Goal: Share content: Share content

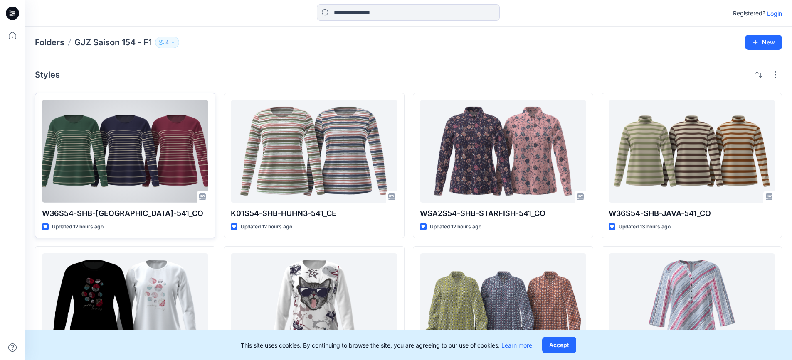
click at [163, 190] on div at bounding box center [125, 151] width 166 height 103
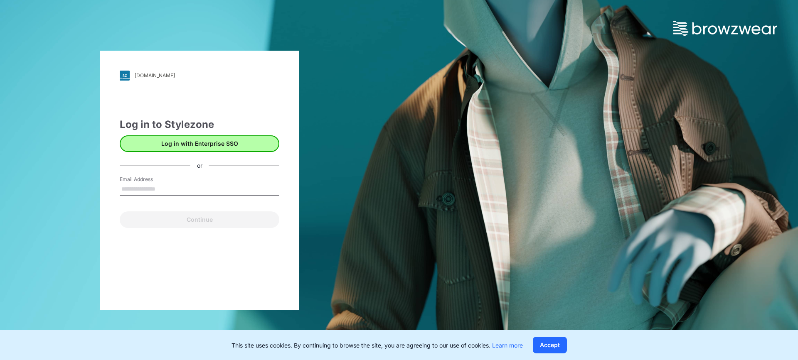
click at [176, 149] on button "Log in with Enterprise SSO" at bounding box center [200, 143] width 160 height 17
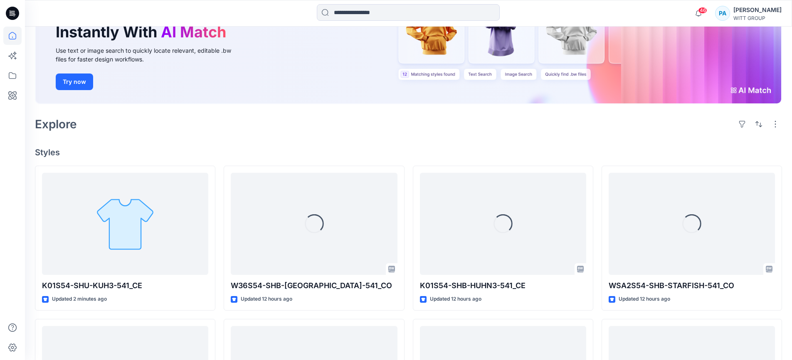
scroll to position [100, 0]
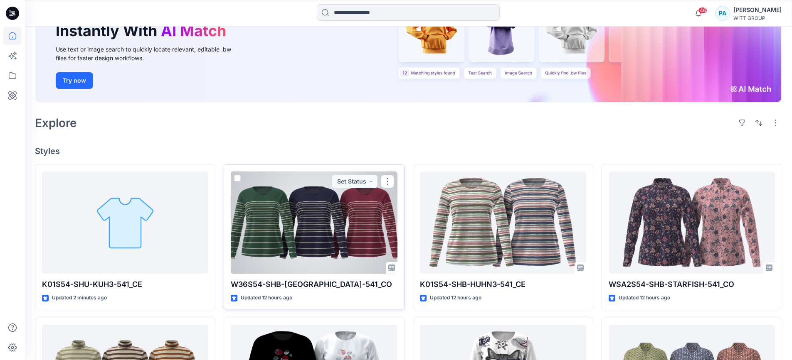
click at [258, 240] on div at bounding box center [314, 223] width 166 height 103
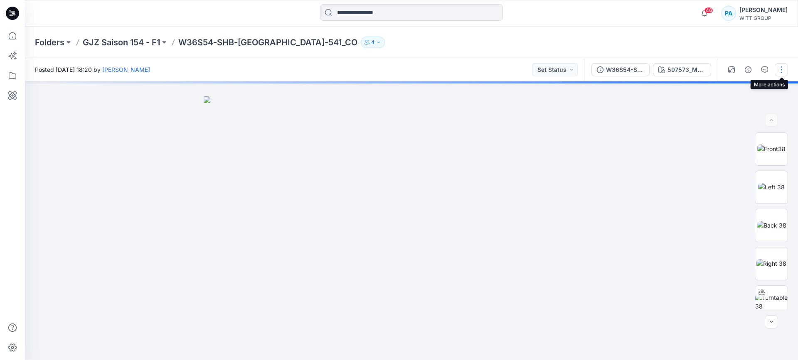
click at [783, 74] on button "button" at bounding box center [781, 69] width 13 height 13
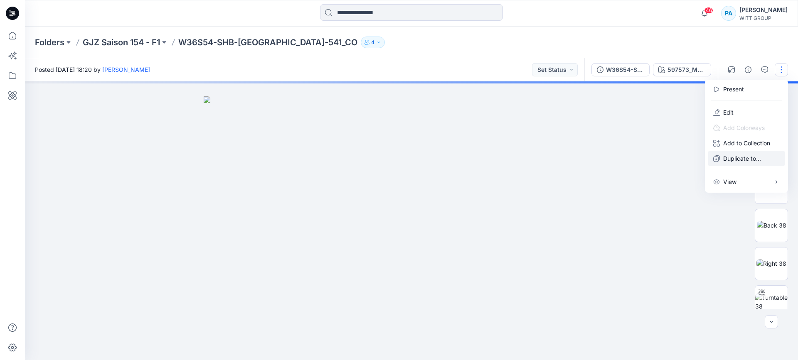
click at [739, 164] on button "Duplicate to..." at bounding box center [746, 158] width 76 height 15
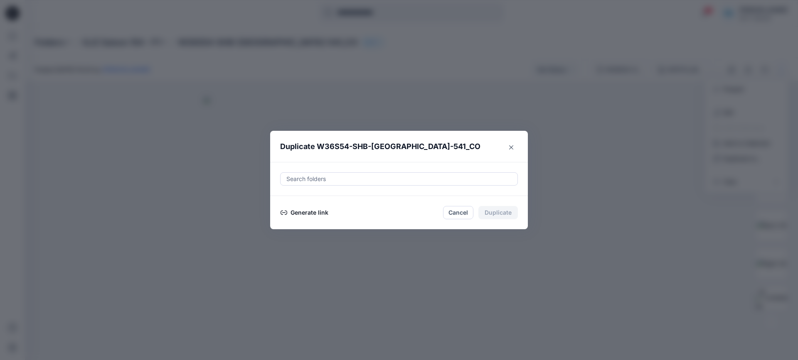
click at [311, 217] on button "Generate link" at bounding box center [304, 213] width 49 height 10
click at [297, 214] on button "Copy link" at bounding box center [299, 213] width 38 height 10
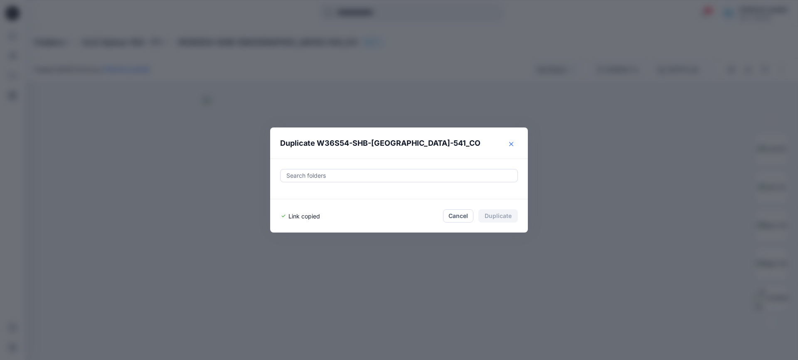
click at [509, 142] on icon "Close" at bounding box center [511, 144] width 4 height 4
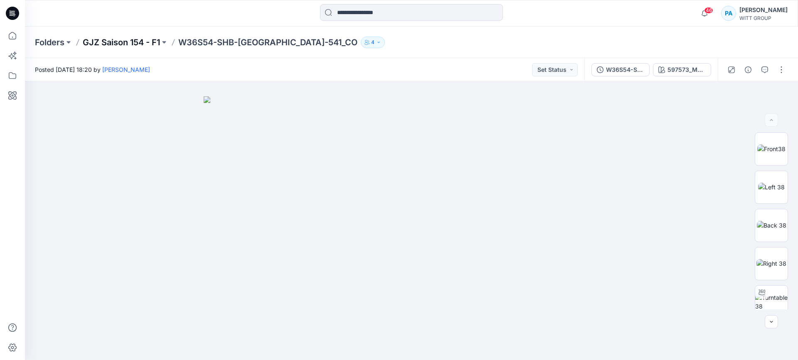
click at [128, 38] on p "GJZ Saison 154 - F1" at bounding box center [121, 43] width 77 height 12
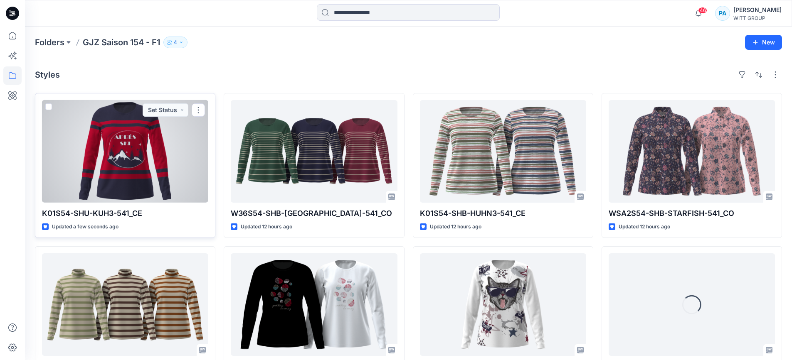
click at [172, 180] on div at bounding box center [125, 151] width 166 height 103
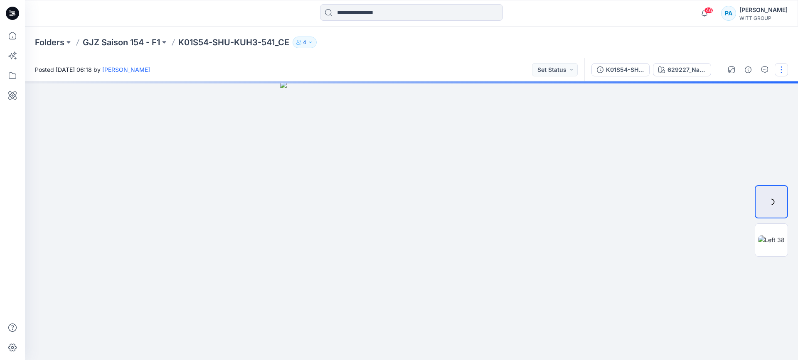
click at [780, 66] on button "button" at bounding box center [781, 69] width 13 height 13
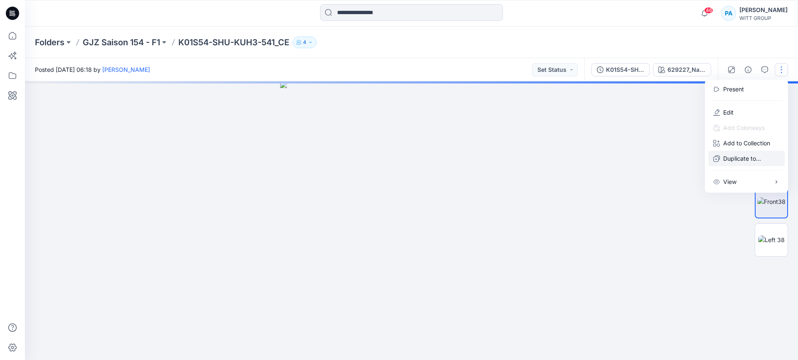
click at [730, 156] on p "Duplicate to..." at bounding box center [742, 158] width 38 height 9
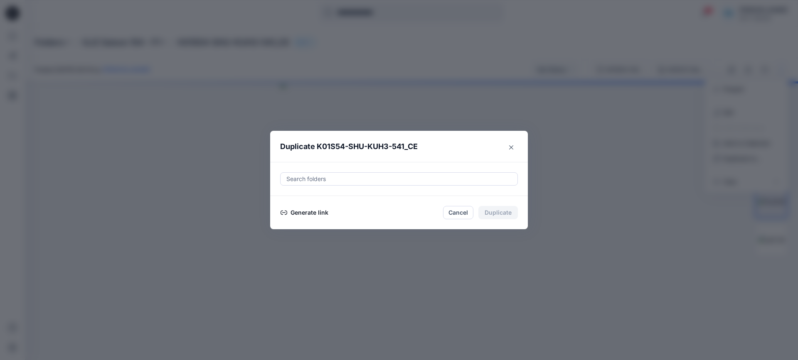
click at [324, 213] on button "Generate link" at bounding box center [304, 213] width 49 height 10
click at [299, 216] on button "Copy link" at bounding box center [299, 213] width 38 height 10
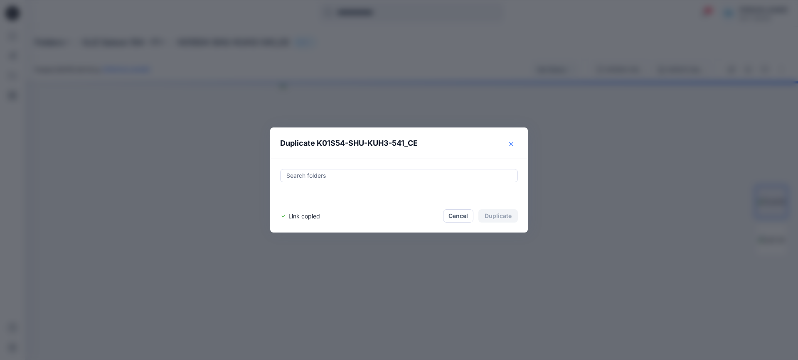
click at [516, 143] on button "Close" at bounding box center [511, 144] width 13 height 13
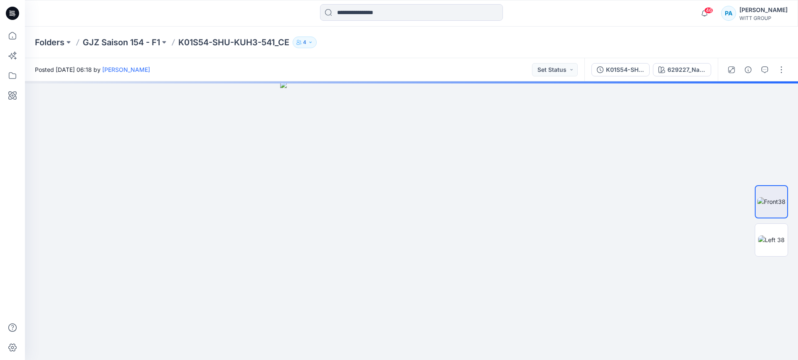
click at [125, 33] on div "Folders GJZ Saison 154 - F1 K01S54-SHU-KUH3-541_CE 4" at bounding box center [411, 43] width 773 height 32
click at [125, 45] on p "GJZ Saison 154 - F1" at bounding box center [121, 43] width 77 height 12
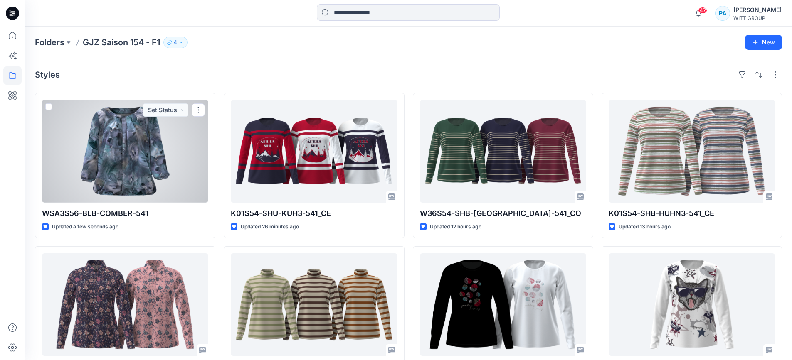
click at [166, 154] on div at bounding box center [125, 151] width 166 height 103
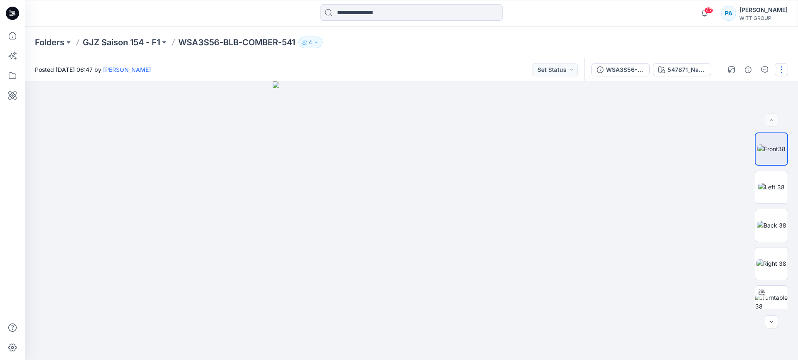
click at [776, 71] on button "button" at bounding box center [781, 69] width 13 height 13
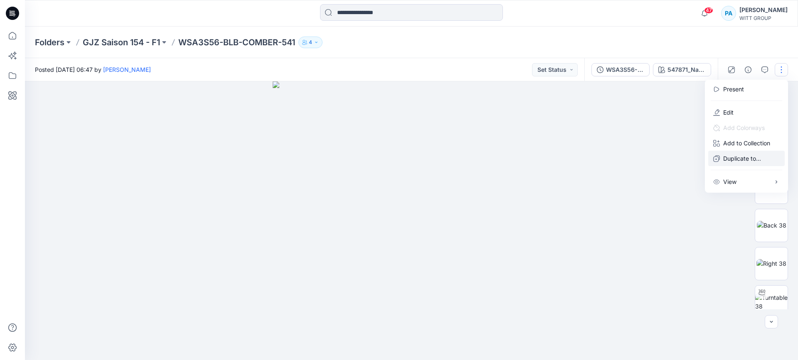
click at [734, 156] on p "Duplicate to..." at bounding box center [742, 158] width 38 height 9
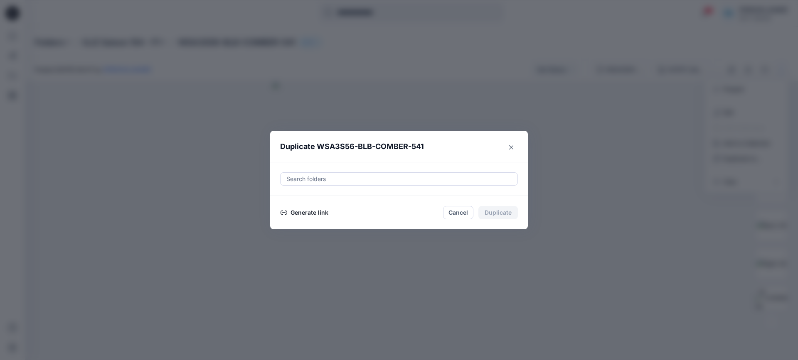
click at [312, 213] on button "Generate link" at bounding box center [304, 213] width 49 height 10
click at [293, 215] on button "Copy link" at bounding box center [299, 213] width 38 height 10
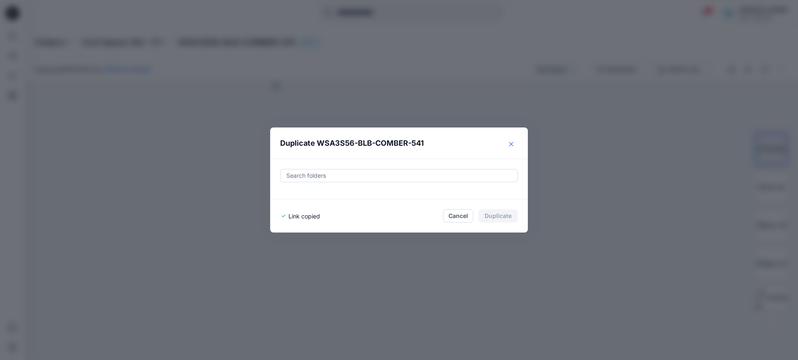
click at [512, 146] on button "Close" at bounding box center [511, 144] width 13 height 13
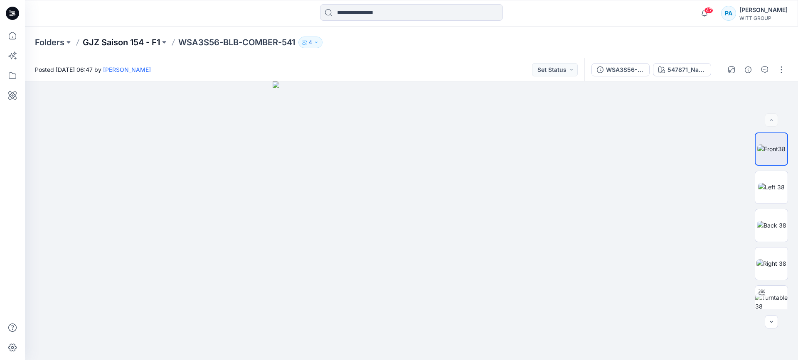
click at [138, 39] on p "GJZ Saison 154 - F1" at bounding box center [121, 43] width 77 height 12
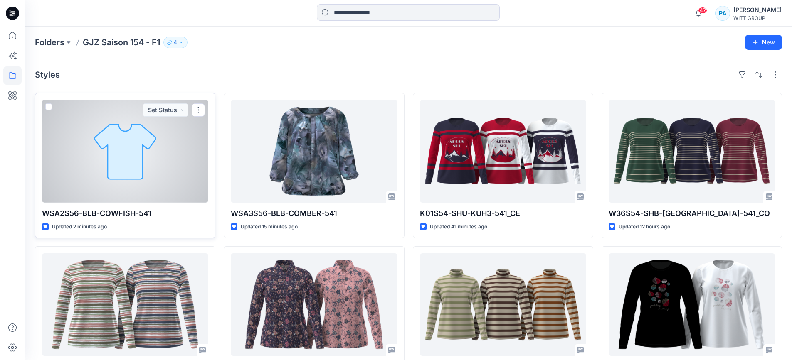
click at [137, 152] on div at bounding box center [125, 151] width 166 height 103
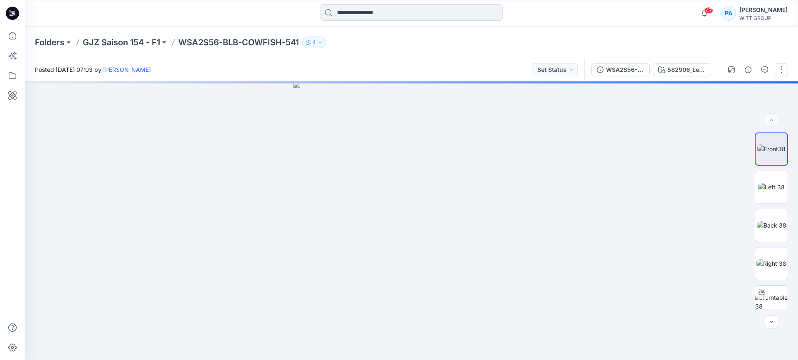
click at [784, 74] on button "button" at bounding box center [781, 69] width 13 height 13
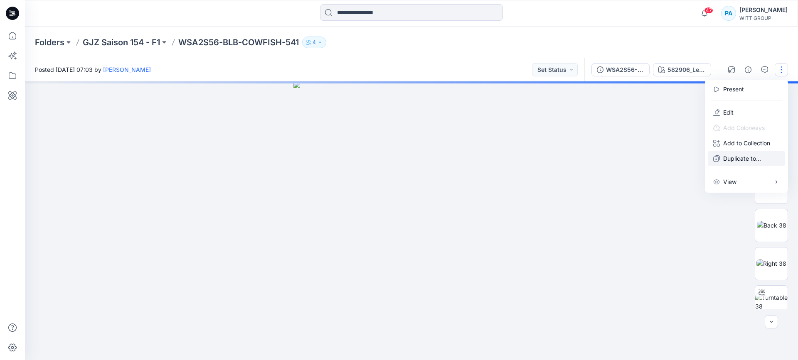
click at [730, 161] on p "Duplicate to..." at bounding box center [742, 158] width 38 height 9
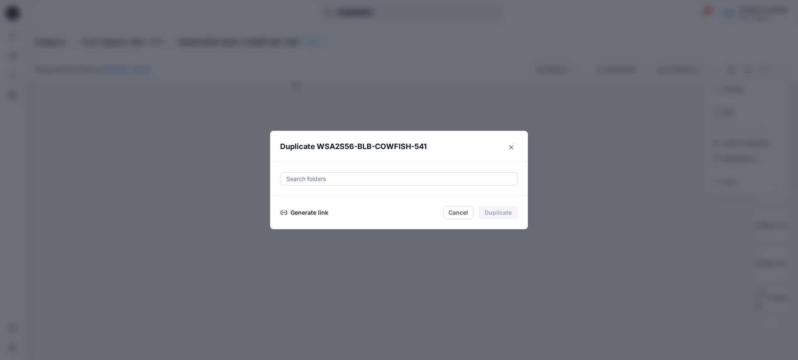
click at [313, 208] on button "Generate link" at bounding box center [304, 213] width 49 height 10
click at [298, 212] on button "Copy link" at bounding box center [299, 213] width 38 height 10
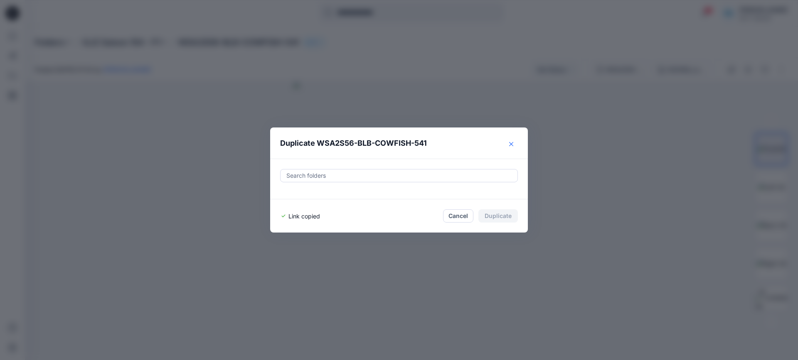
click at [513, 143] on icon "Close" at bounding box center [511, 144] width 4 height 4
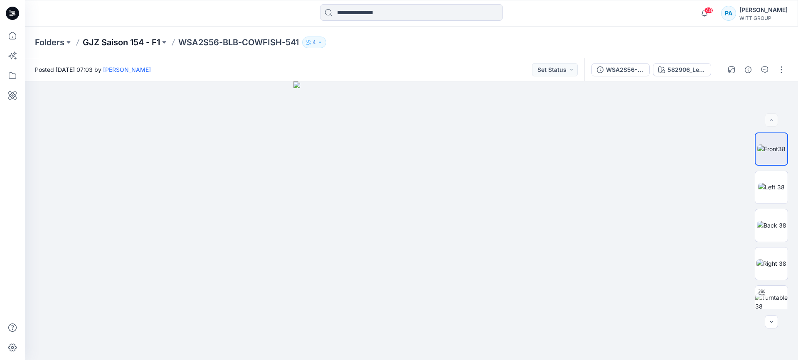
click at [134, 44] on p "GJZ Saison 154 - F1" at bounding box center [121, 43] width 77 height 12
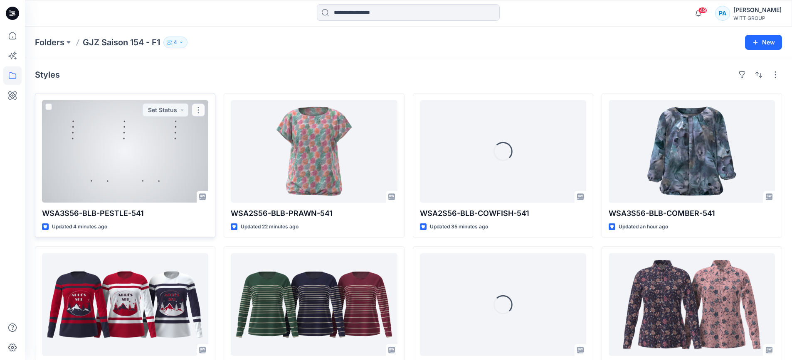
click at [135, 151] on div at bounding box center [125, 151] width 166 height 103
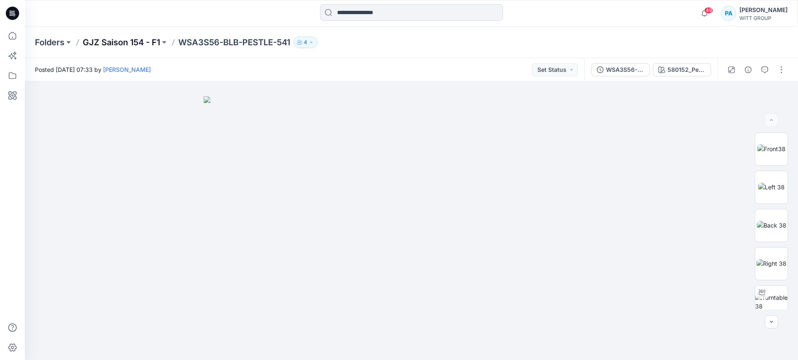
click at [134, 44] on p "GJZ Saison 154 - F1" at bounding box center [121, 43] width 77 height 12
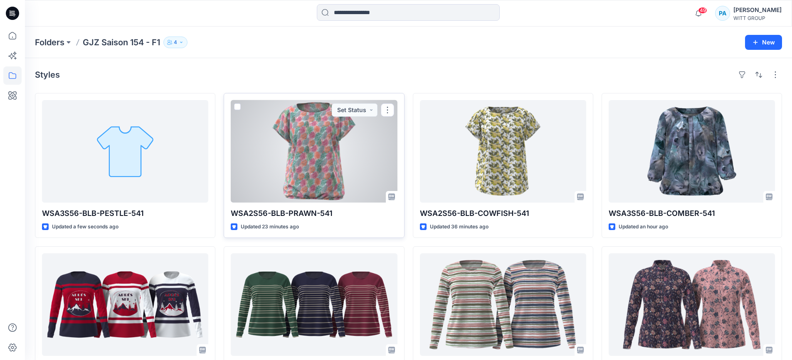
click at [323, 158] on div at bounding box center [314, 151] width 166 height 103
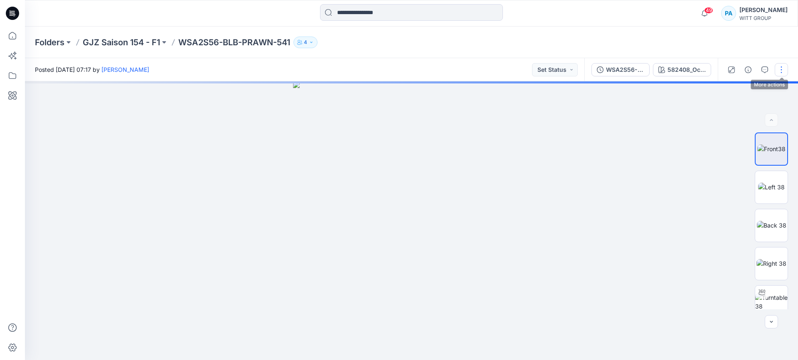
click at [778, 72] on button "button" at bounding box center [781, 69] width 13 height 13
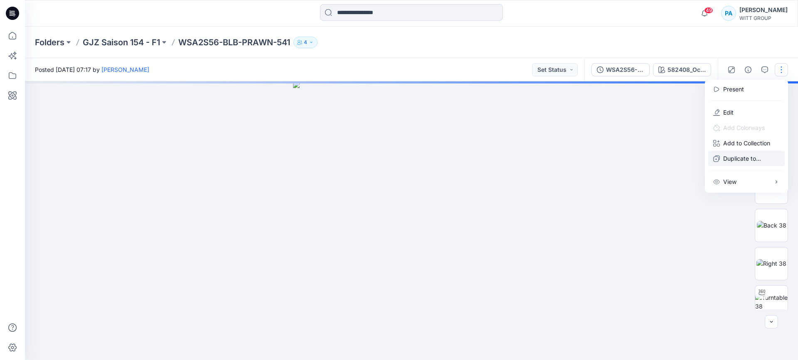
click at [738, 158] on p "Duplicate to..." at bounding box center [742, 158] width 38 height 9
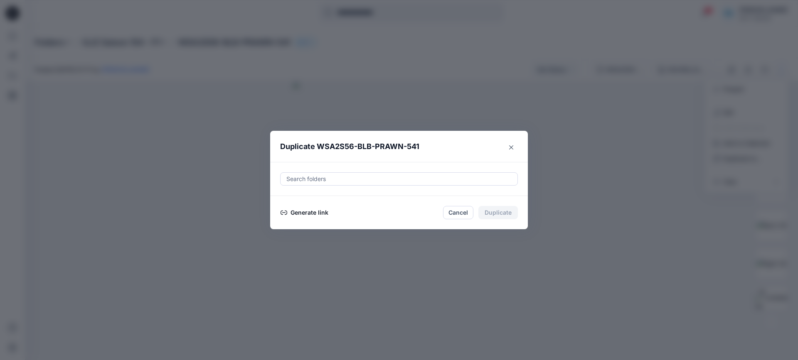
click at [310, 216] on button "Generate link" at bounding box center [304, 213] width 49 height 10
click at [300, 214] on button "Copy link" at bounding box center [299, 213] width 38 height 10
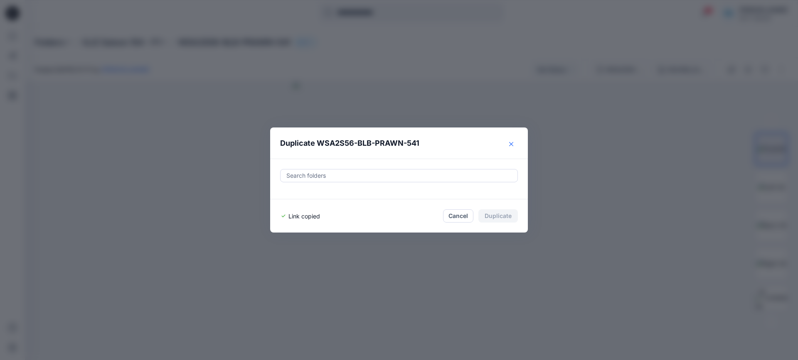
click at [510, 144] on icon "Close" at bounding box center [511, 144] width 4 height 4
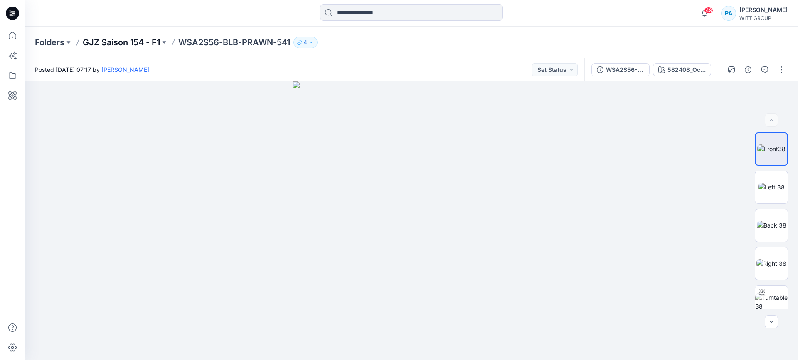
click at [132, 44] on p "GJZ Saison 154 - F1" at bounding box center [121, 43] width 77 height 12
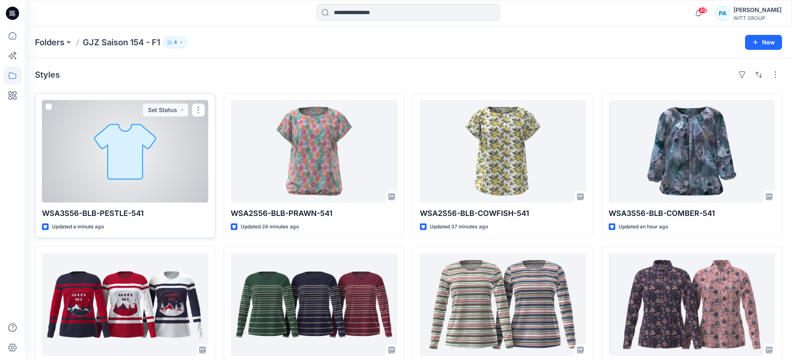
click at [161, 174] on div at bounding box center [125, 151] width 166 height 103
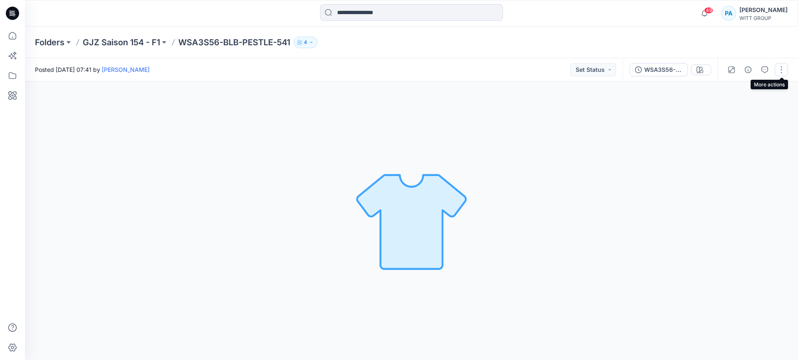
click at [781, 73] on button "button" at bounding box center [781, 69] width 13 height 13
click at [738, 160] on p "Duplicate to..." at bounding box center [742, 158] width 38 height 9
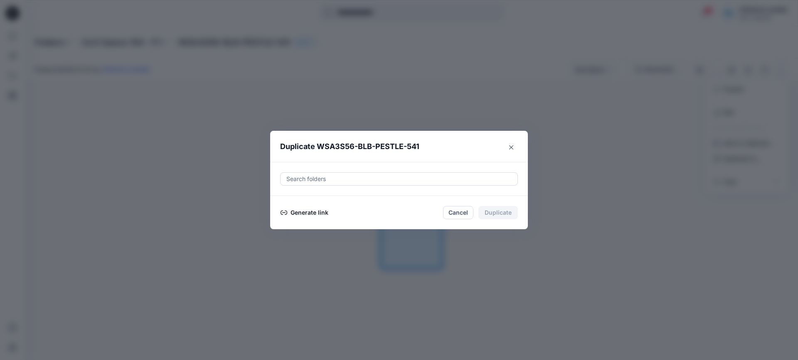
click at [308, 213] on button "Generate link" at bounding box center [304, 213] width 49 height 10
click at [298, 213] on button "Copy link" at bounding box center [299, 213] width 38 height 10
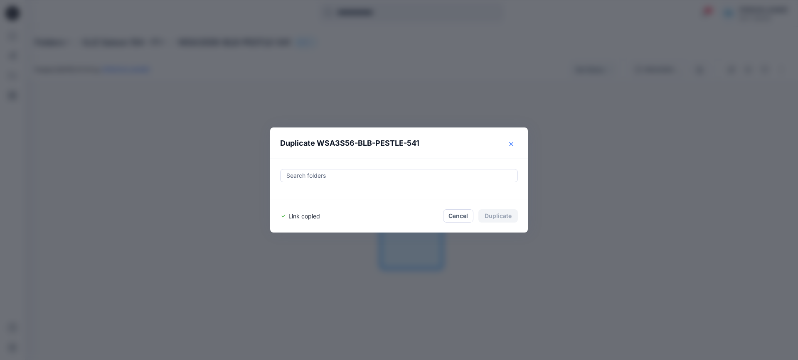
click at [512, 145] on icon "Close" at bounding box center [511, 144] width 4 height 4
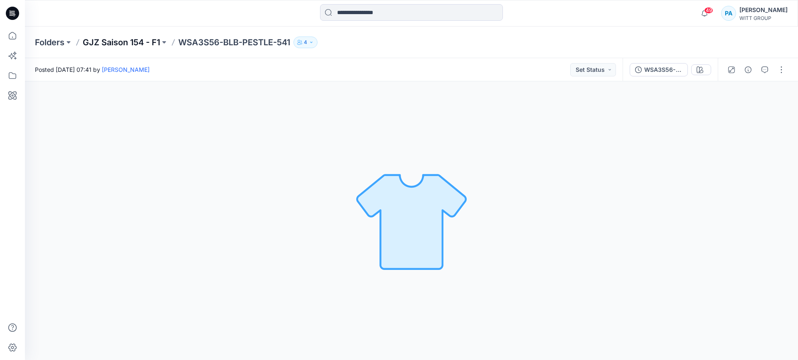
click at [138, 41] on p "GJZ Saison 154 - F1" at bounding box center [121, 43] width 77 height 12
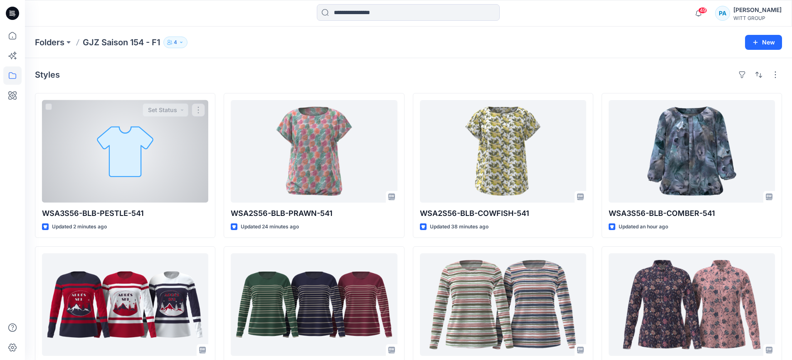
click at [148, 162] on div at bounding box center [125, 151] width 166 height 103
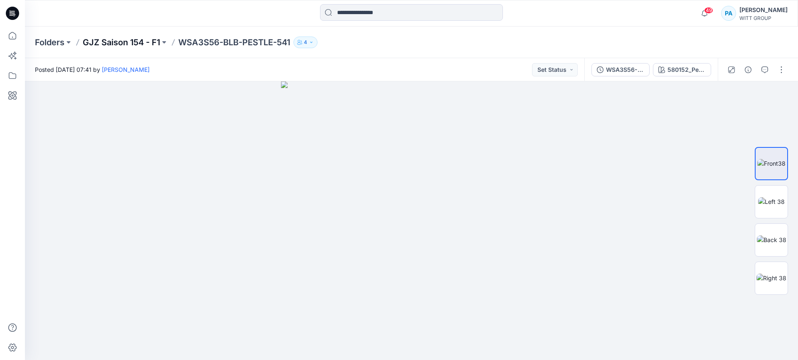
click at [130, 43] on p "GJZ Saison 154 - F1" at bounding box center [121, 43] width 77 height 12
